Goal: Transaction & Acquisition: Subscribe to service/newsletter

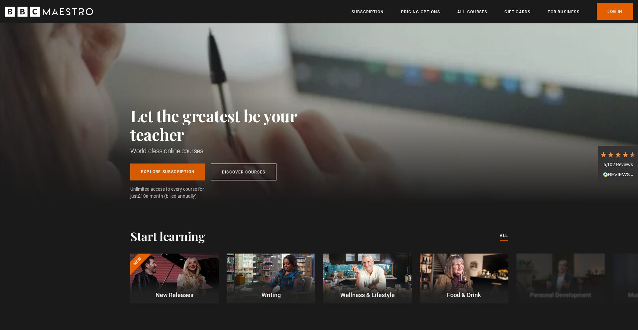
click at [190, 175] on link "Explore Subscription" at bounding box center [167, 171] width 75 height 17
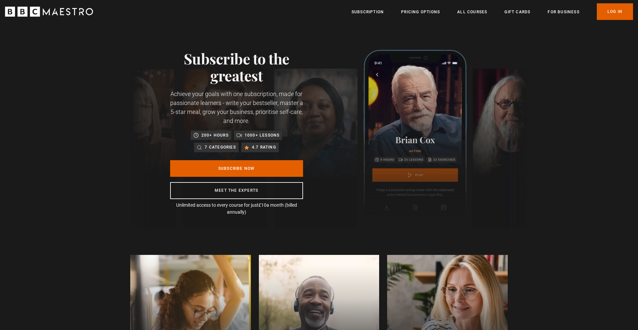
scroll to position [0, 87]
click at [426, 9] on link "Pricing Options" at bounding box center [420, 12] width 39 height 7
